Goal: Task Accomplishment & Management: Manage account settings

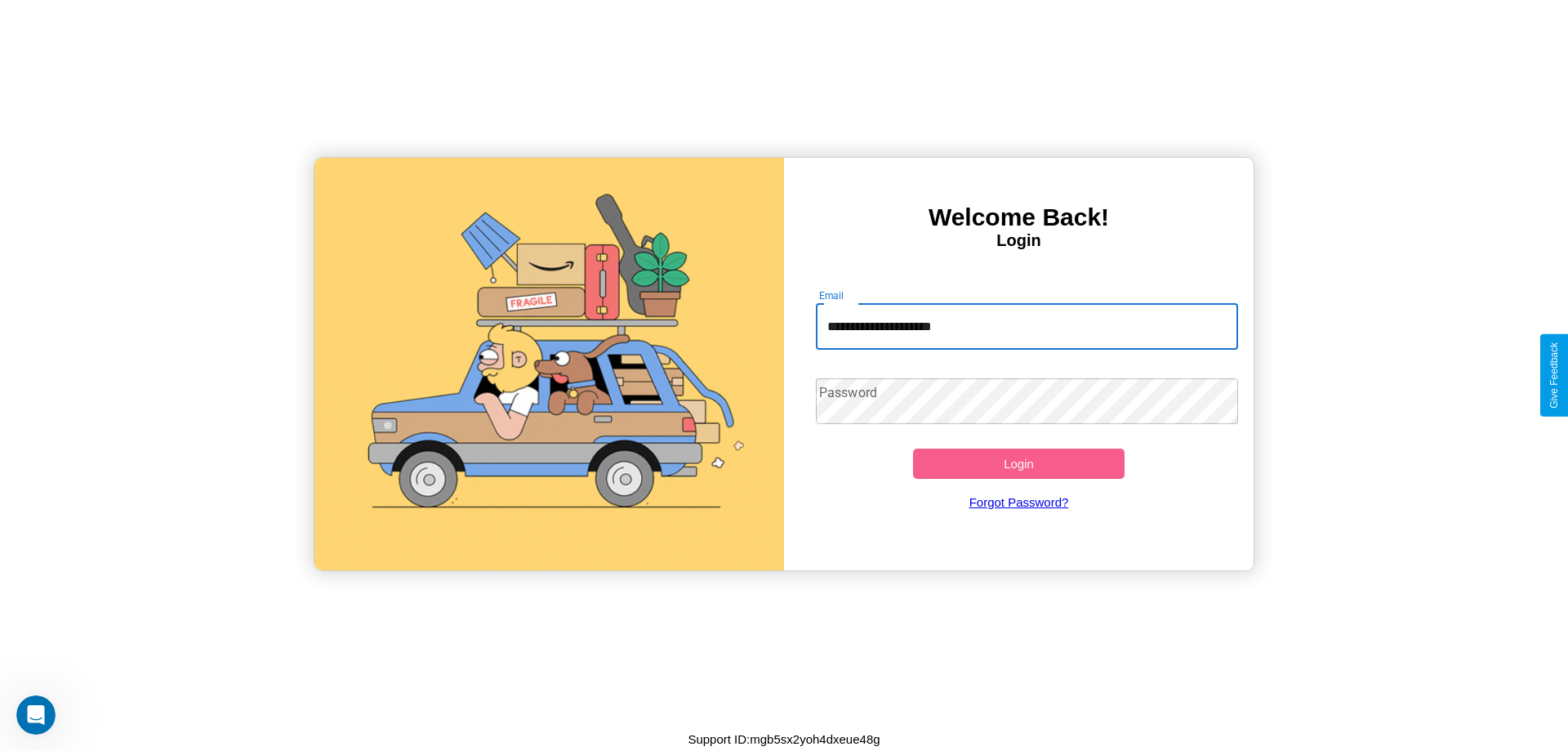
type input "**********"
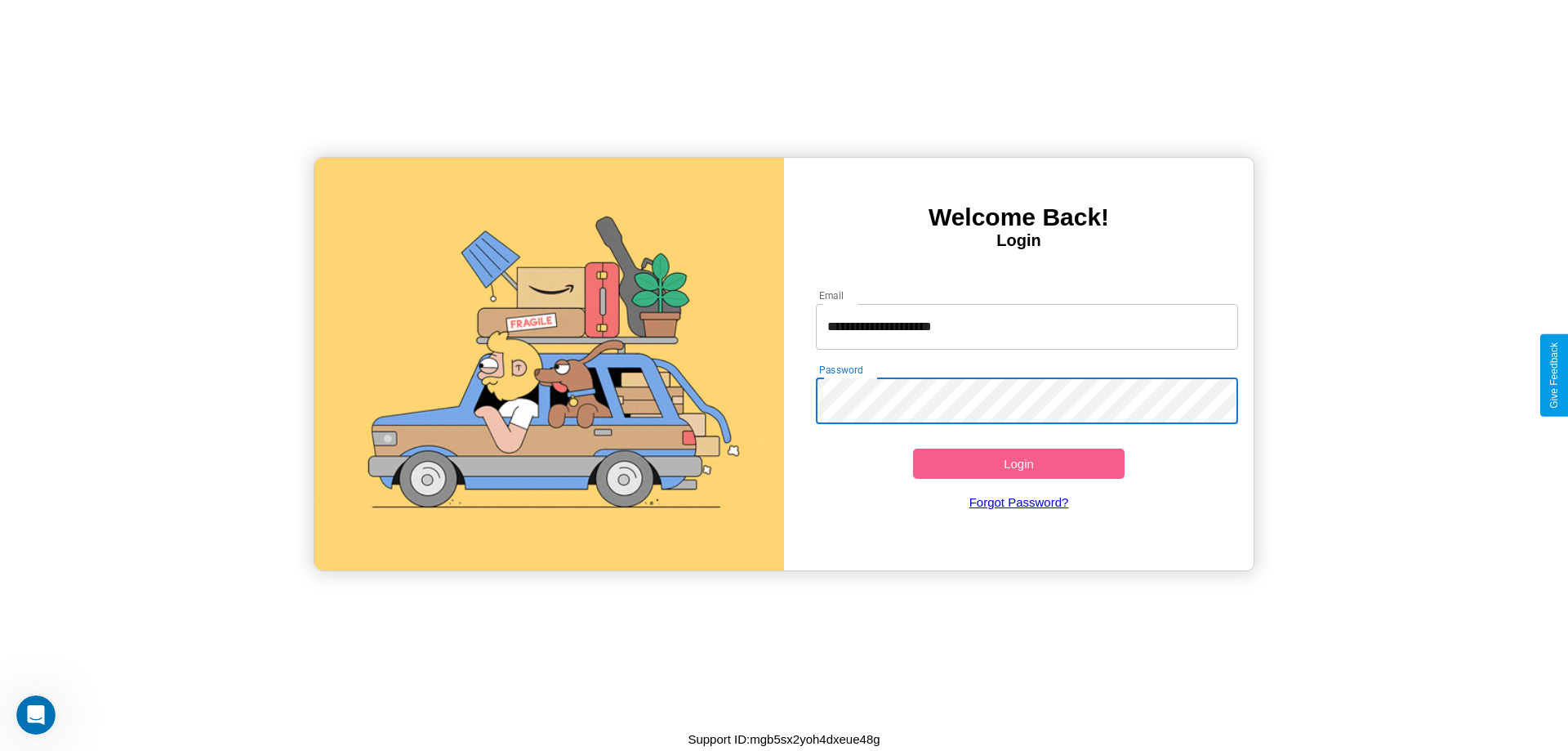
click at [1019, 464] on button "Login" at bounding box center [1019, 464] width 212 height 31
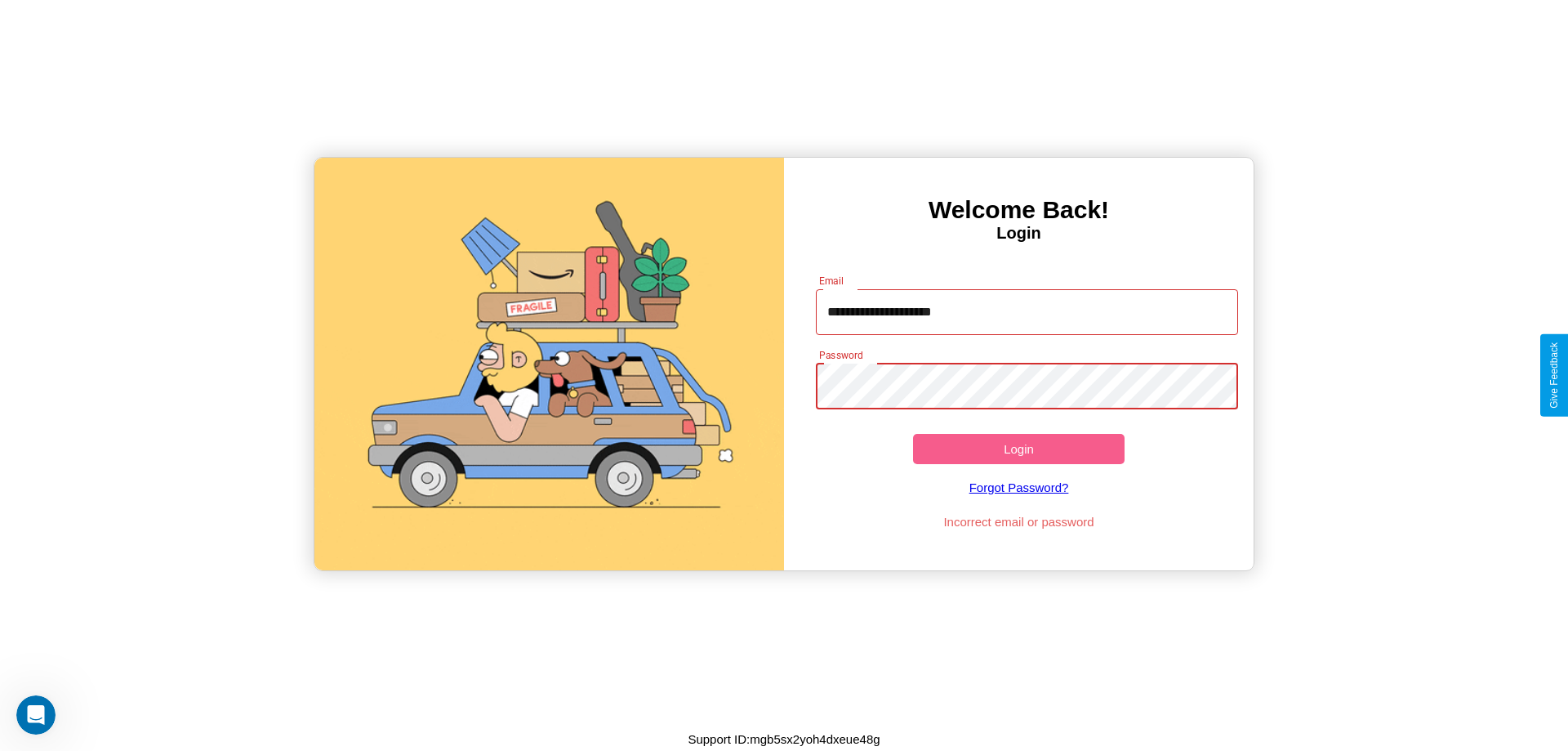
click at [1019, 449] on button "Login" at bounding box center [1019, 449] width 212 height 31
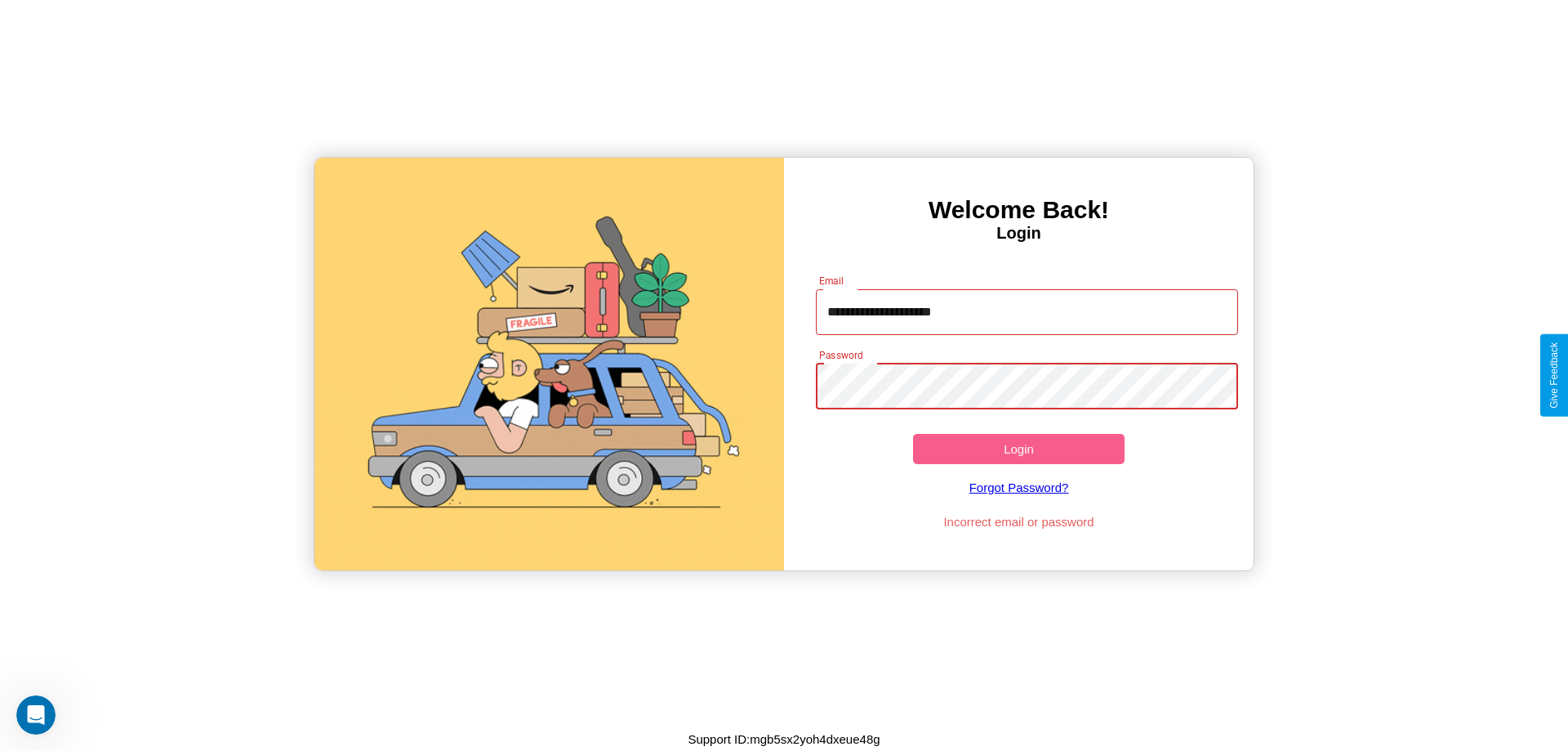
click at [1019, 449] on button "Login" at bounding box center [1019, 449] width 212 height 31
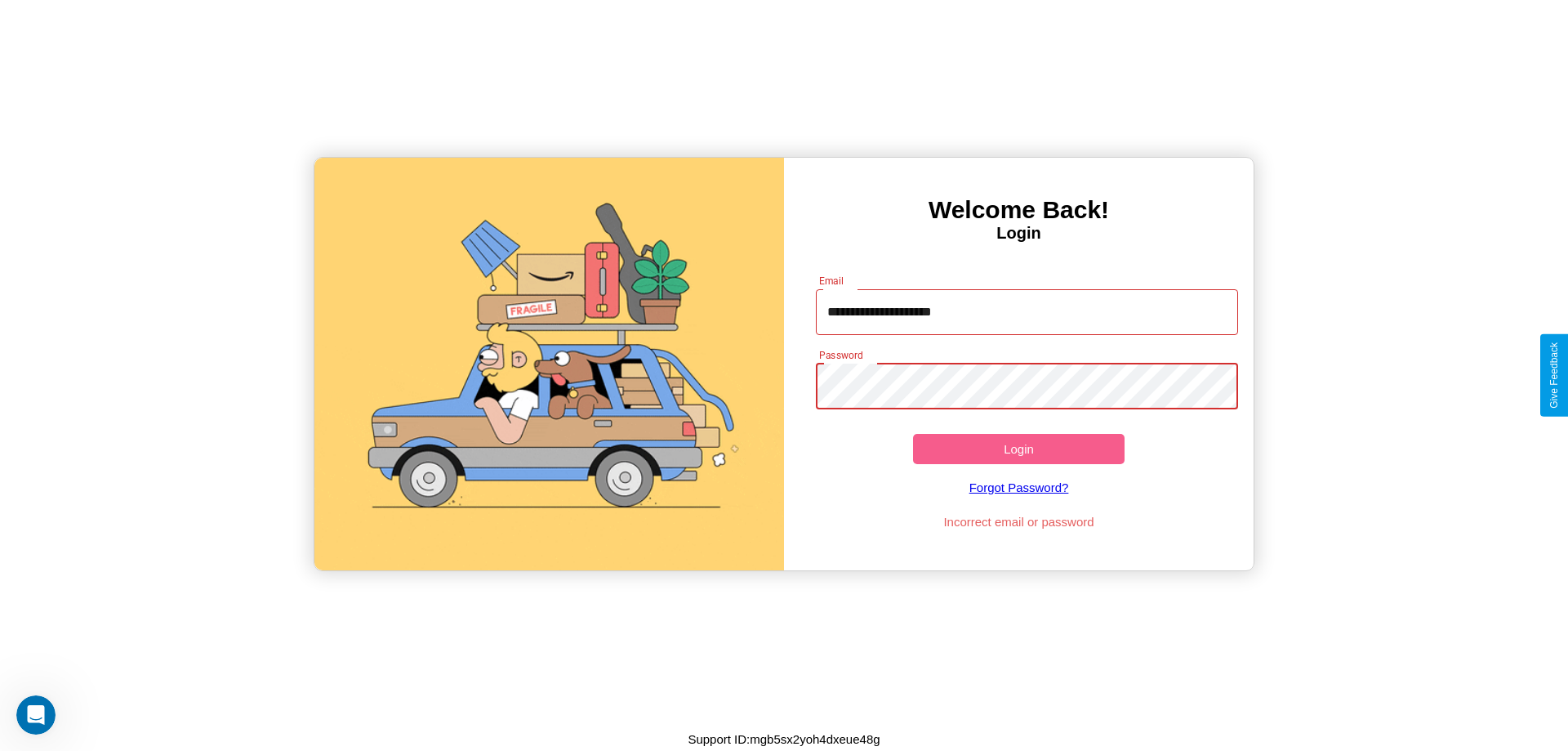
click at [1019, 449] on button "Login" at bounding box center [1019, 449] width 212 height 31
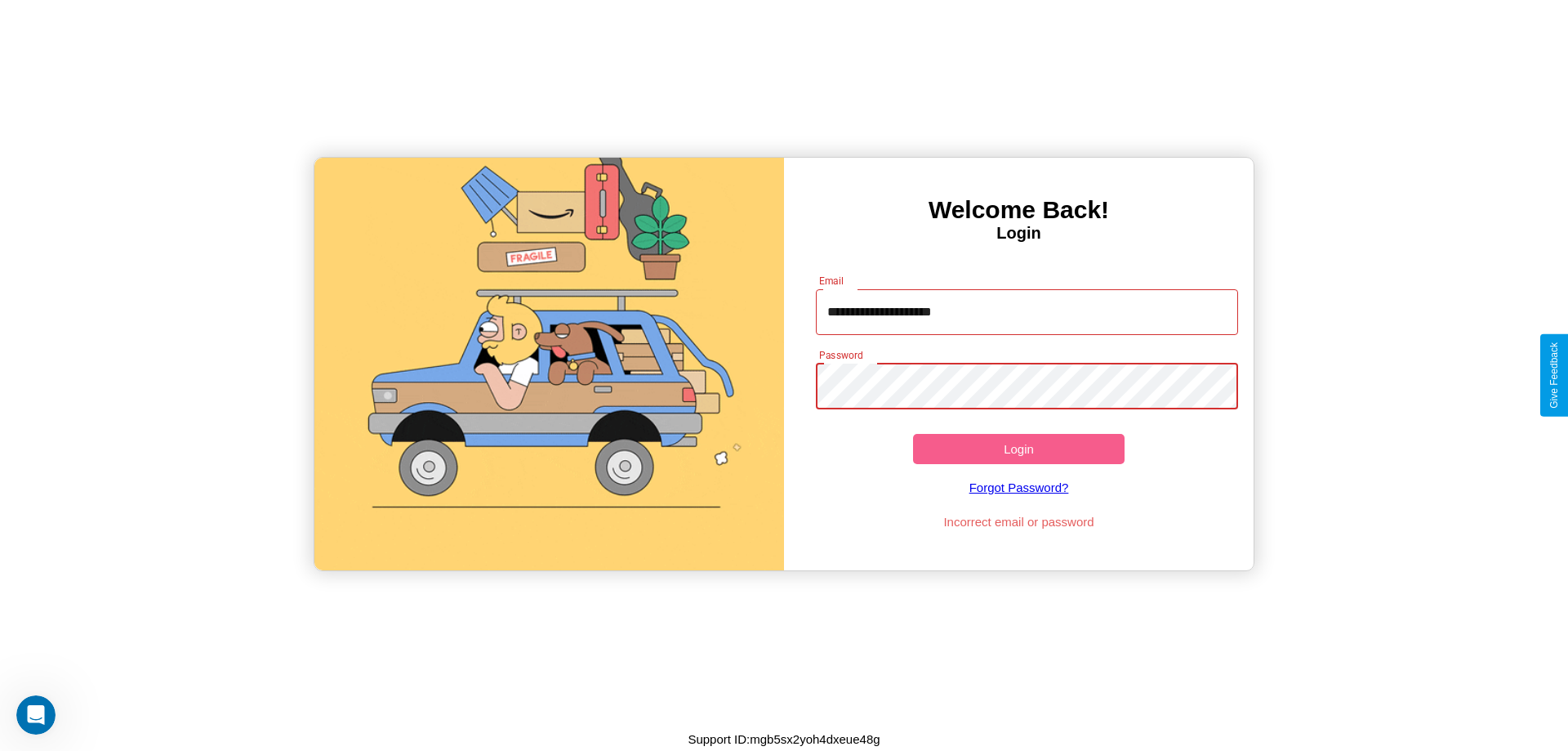
click at [1019, 449] on button "Login" at bounding box center [1019, 449] width 212 height 31
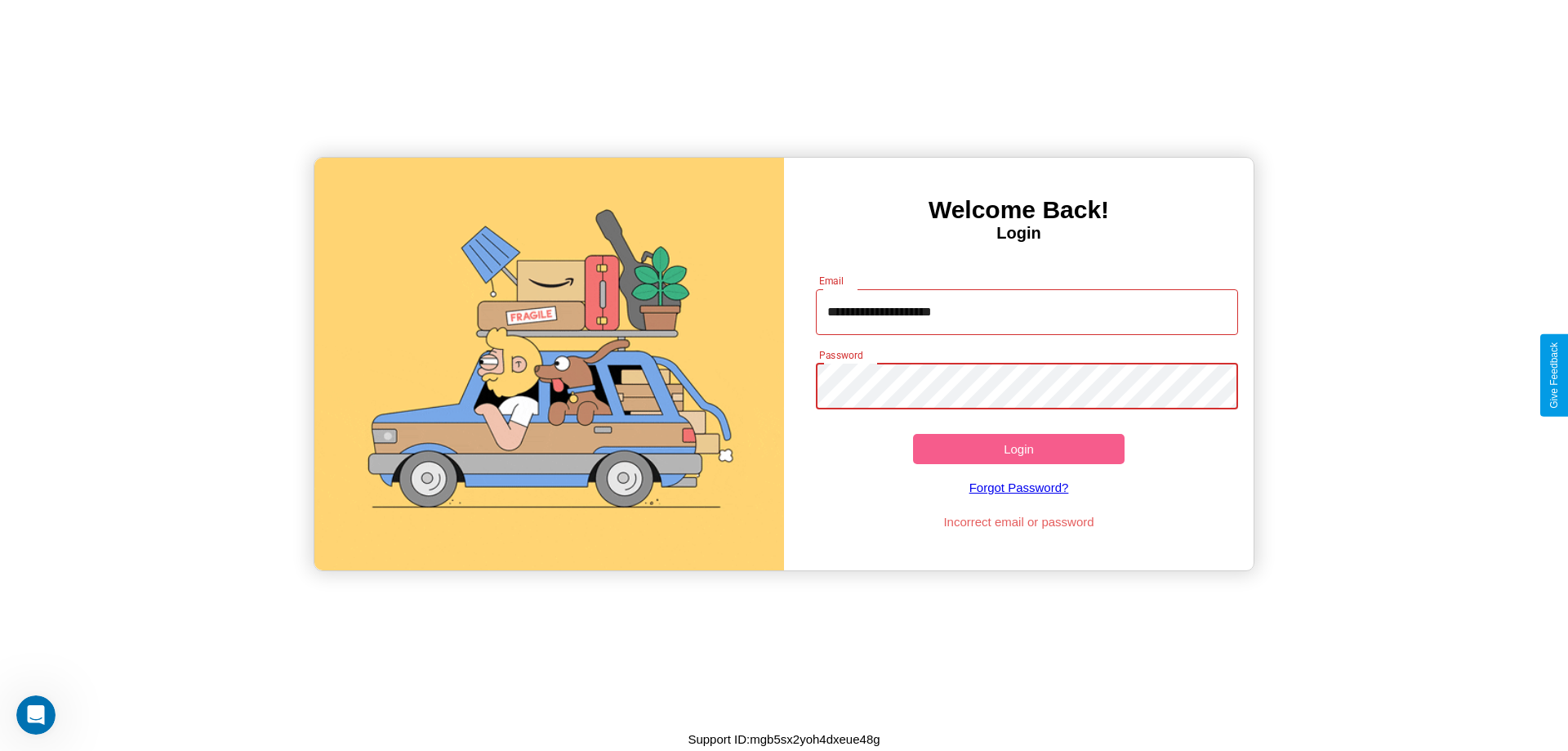
click at [1019, 449] on button "Login" at bounding box center [1019, 449] width 212 height 31
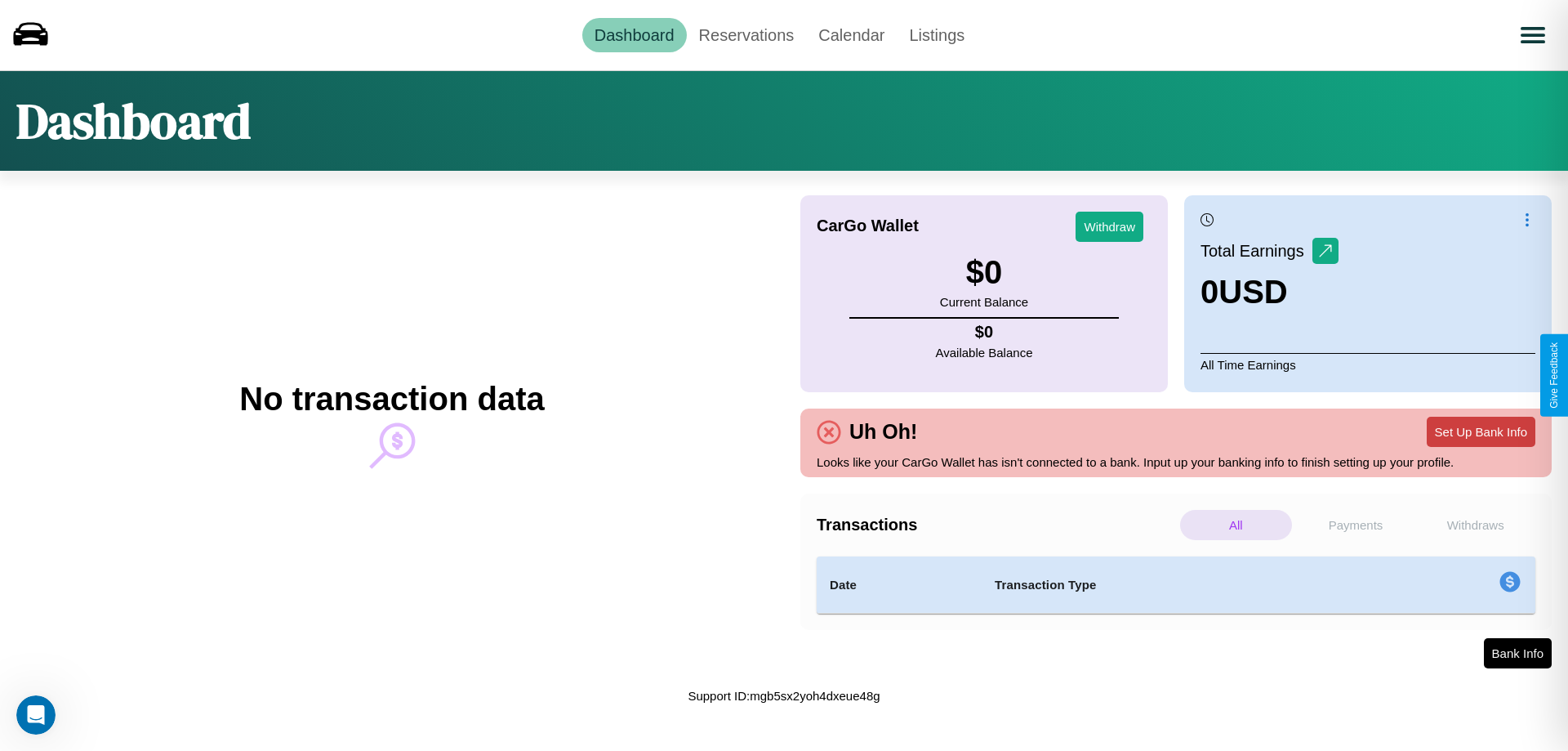
click at [1480, 431] on button "Set Up Bank Info" at bounding box center [1481, 432] width 109 height 31
